Goal: Use online tool/utility: Use online tool/utility

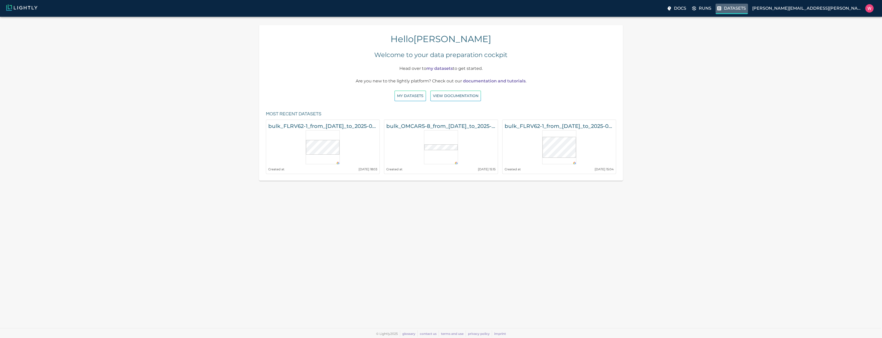
click at [746, 10] on p "Datasets" at bounding box center [735, 8] width 22 height 6
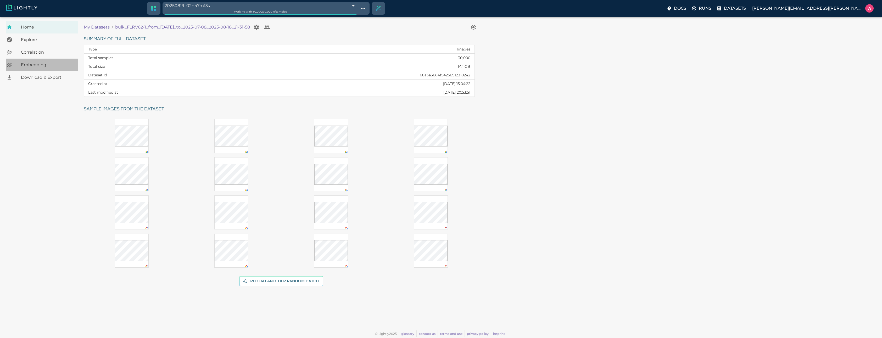
click at [40, 65] on span "Embedding" at bounding box center [47, 65] width 53 height 6
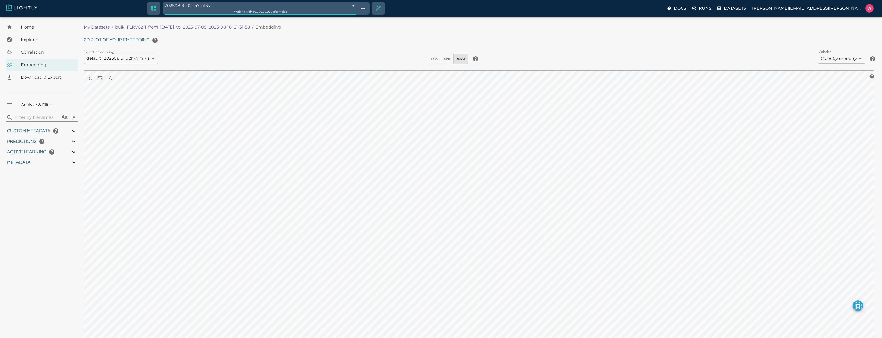
type input "1751900306.42442"
type input "1752019199.37542"
type input "0.999"
type input "0.994"
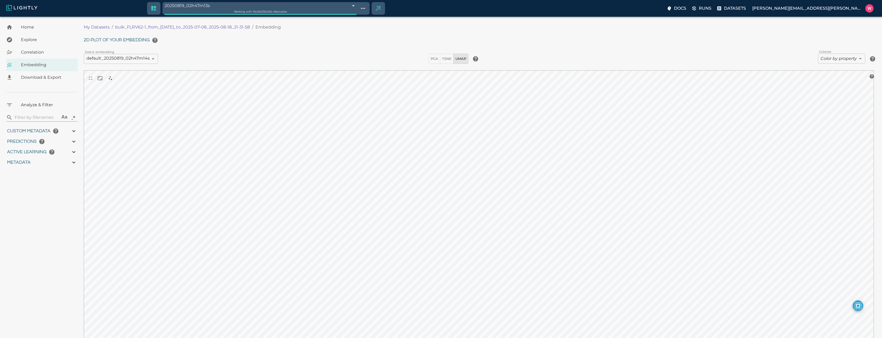
type input "0.994"
type input "0.752768635749817"
type input "13.5247686357498"
type input "1.34127223491669"
type input "23.5012722349167"
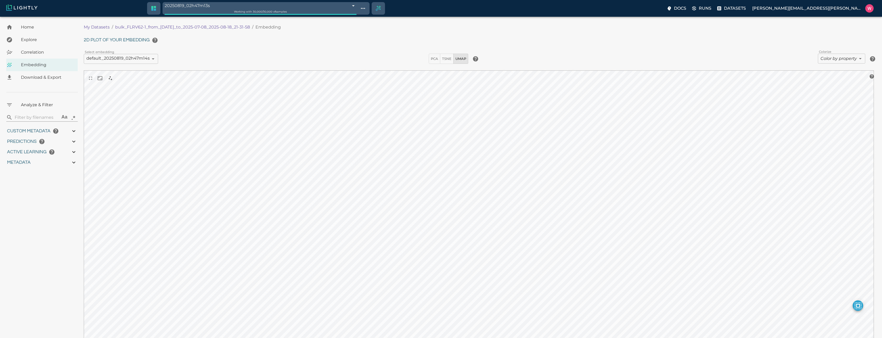
type input "1751900306.42442"
type input "1752019199.37542"
type input "0.999"
type input "0.994"
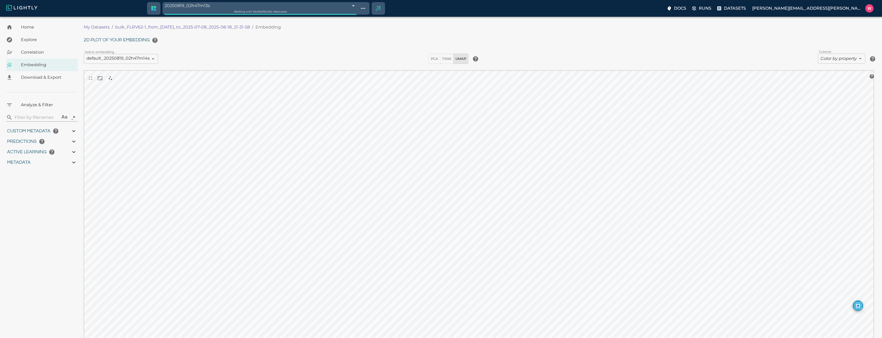
type input "0.994"
type input "0.752768635749817"
type input "13.5247686357498"
type input "1.34127223491669"
type input "23.5012722349167"
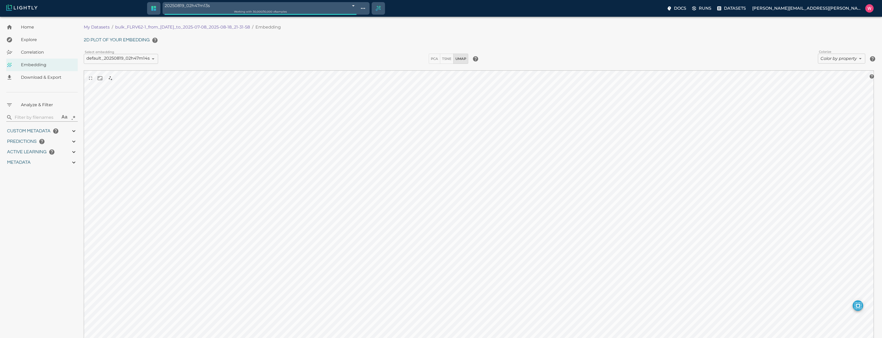
type input "9007199254740991"
type input "1751900306.42442"
type input "1752019199.37542"
type input "0.999"
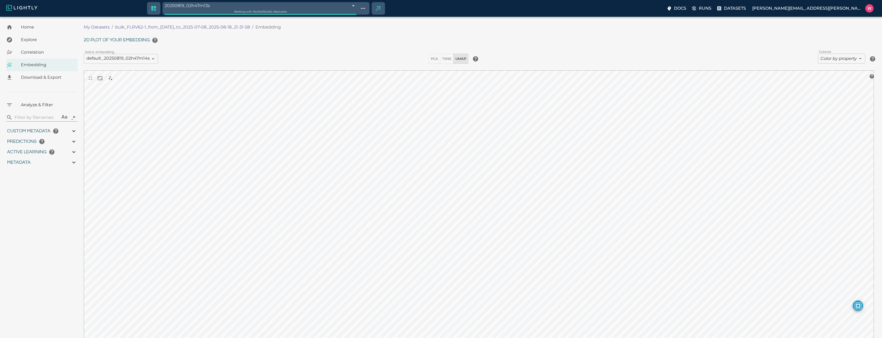
type input "0.999"
type input "0.994"
type input "0.752768635749817"
type input "13.5247686357498"
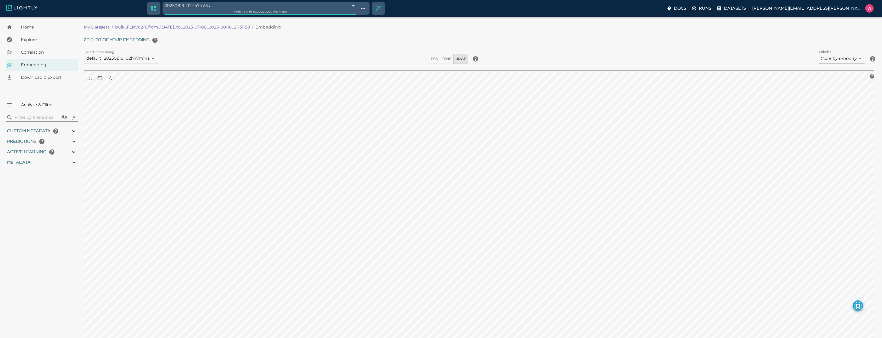
type input "1.34127223491669"
type input "23.5012722349167"
type input "9007199254740991"
type input "1751900306.42442"
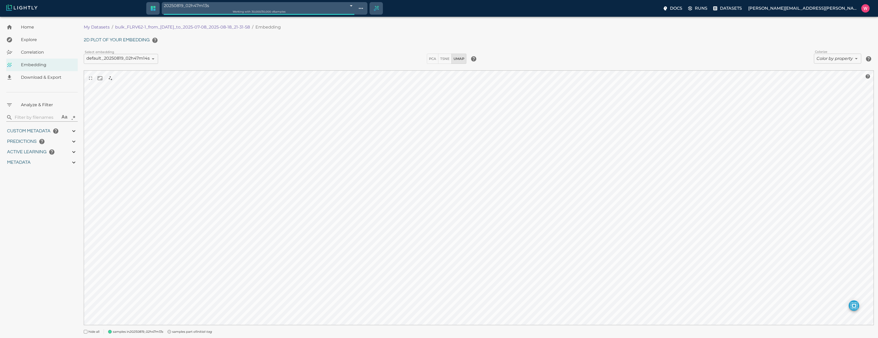
type input "1752019199.37542"
type input "0.999"
type input "0.994"
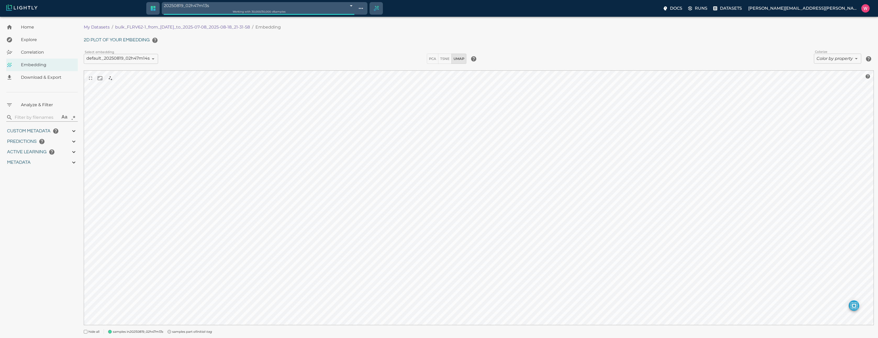
type input "0.752768635749817"
type input "13.5247686357498"
type input "1.34127223491669"
type input "23.5012722349167"
type input "1751900306.42442"
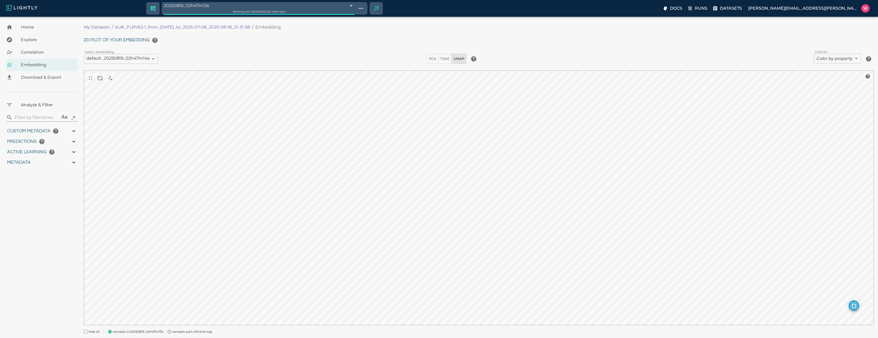
type input "1752019199.37542"
type input "0.999"
type input "0.994"
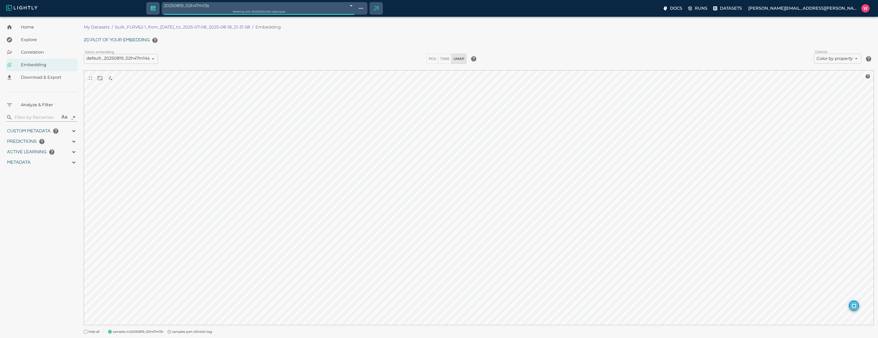
type input "0.752768635749817"
type input "13.5247686357498"
type input "1.34127223491669"
type input "23.5012722349167"
click at [828, 61] on body "20250819_02h47m13s 68a3e5b10b4c6f6c567f9e89 Working with 30,000 / 30,000 of sam…" at bounding box center [441, 185] width 882 height 336
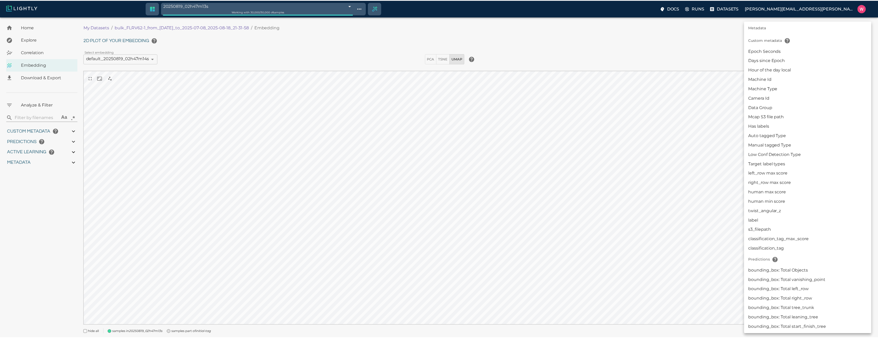
scroll to position [84, 0]
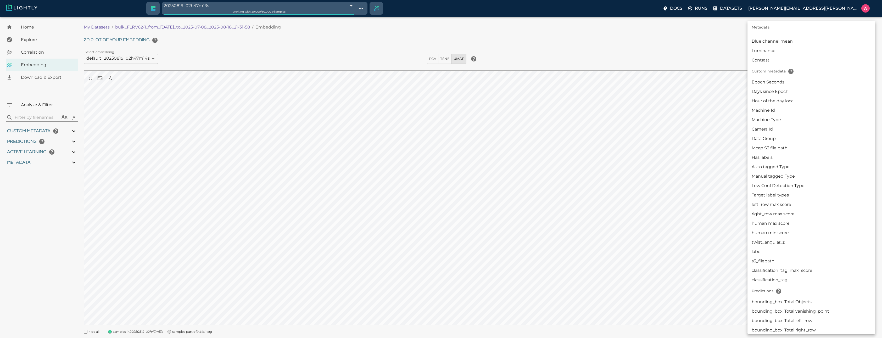
click at [682, 163] on div at bounding box center [441, 169] width 882 height 338
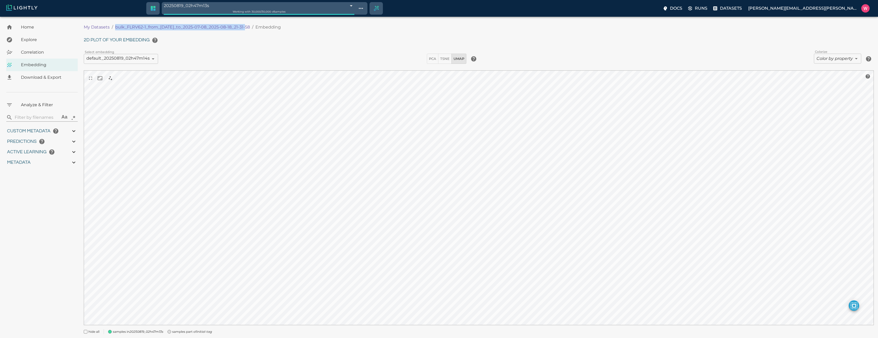
drag, startPoint x: 113, startPoint y: 25, endPoint x: 247, endPoint y: 24, distance: 133.5
click at [247, 24] on ol "My Datasets / bulk_FLRV62-1_from_2025-07-07_to_2025-07-08_2025-08-18_21-31-58 /…" at bounding box center [280, 27] width 393 height 6
copy p "bulk_FLRV62-1_from_2025-07-07_to_2025-07-08_2025-08-18_21"
